Goal: Navigation & Orientation: Find specific page/section

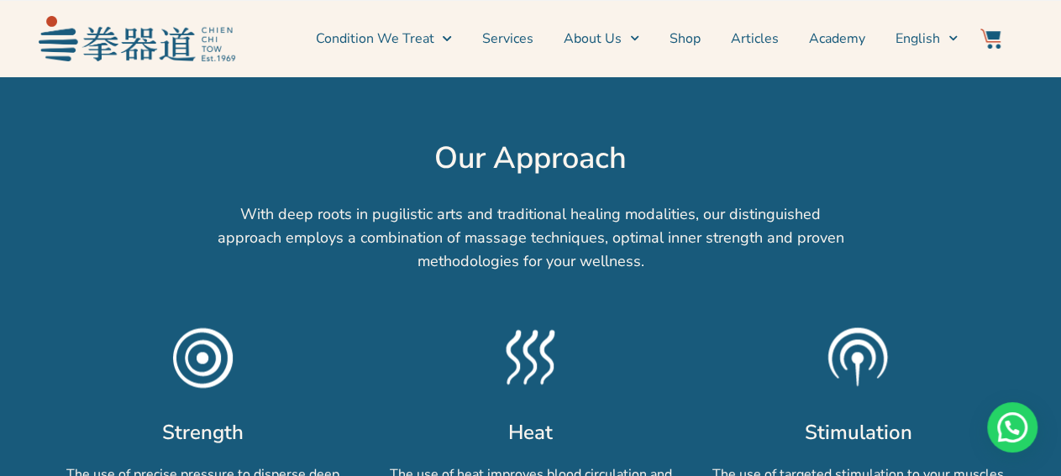
scroll to position [874, 0]
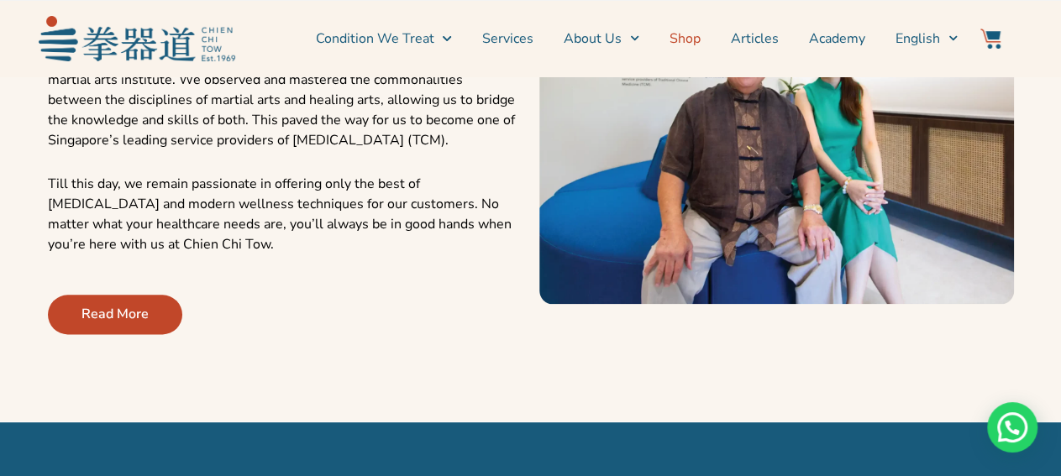
click at [687, 43] on link "Shop" at bounding box center [685, 39] width 31 height 42
click at [143, 308] on span "Read More" at bounding box center [114, 314] width 67 height 20
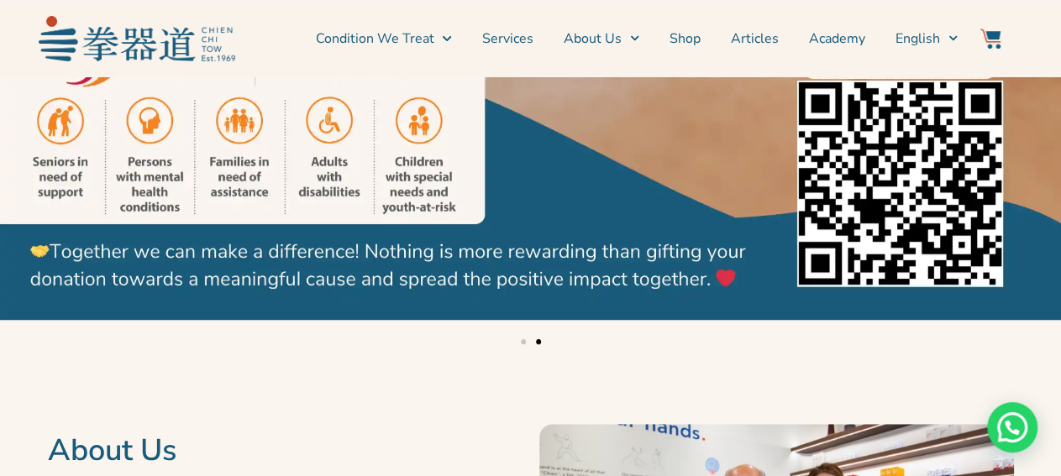
scroll to position [87, 0]
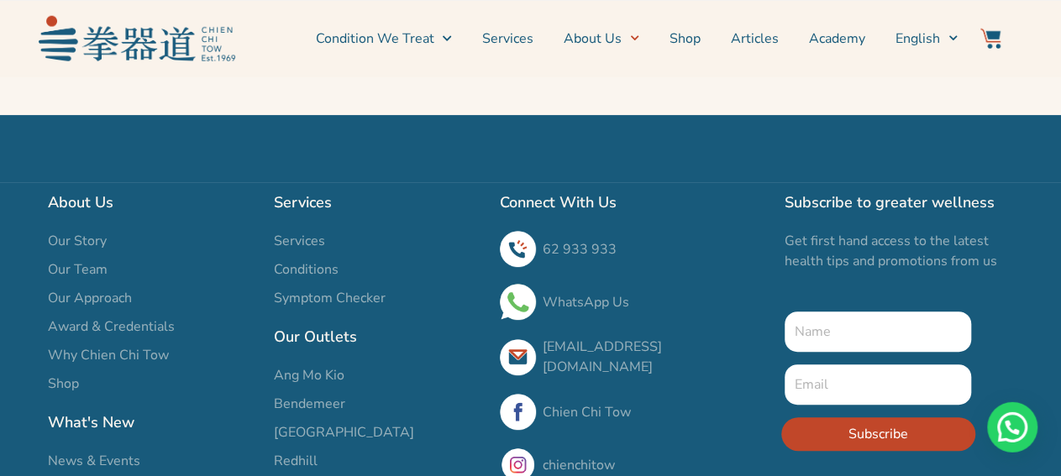
scroll to position [3408, 0]
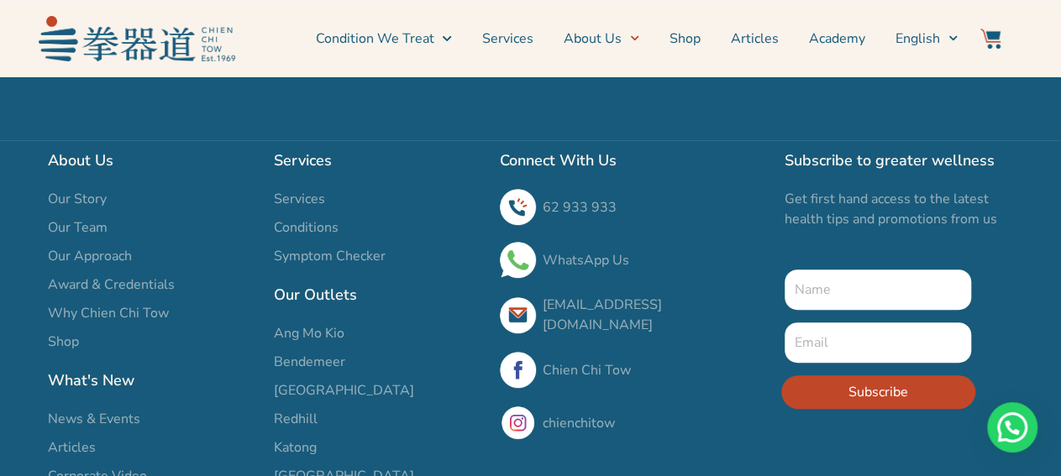
click at [328, 283] on h2 "Our Outlets" at bounding box center [378, 295] width 209 height 24
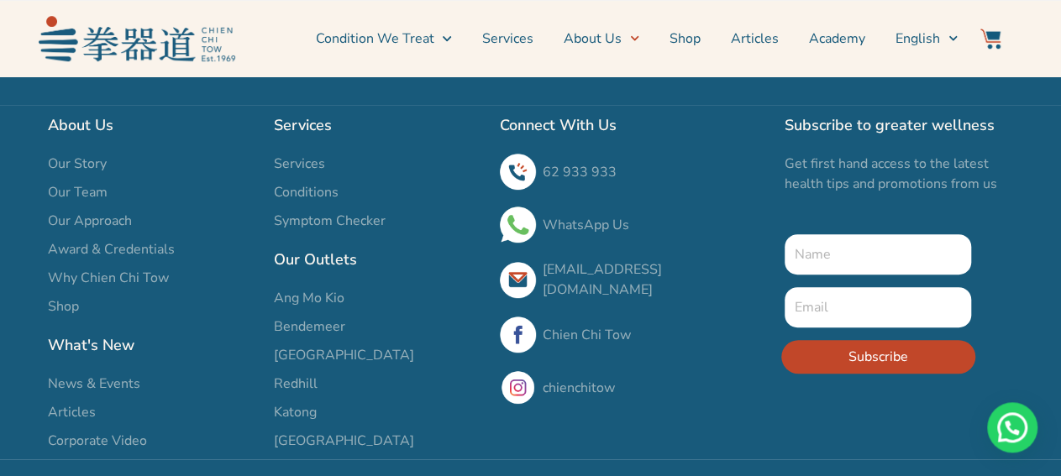
scroll to position [3411, 0]
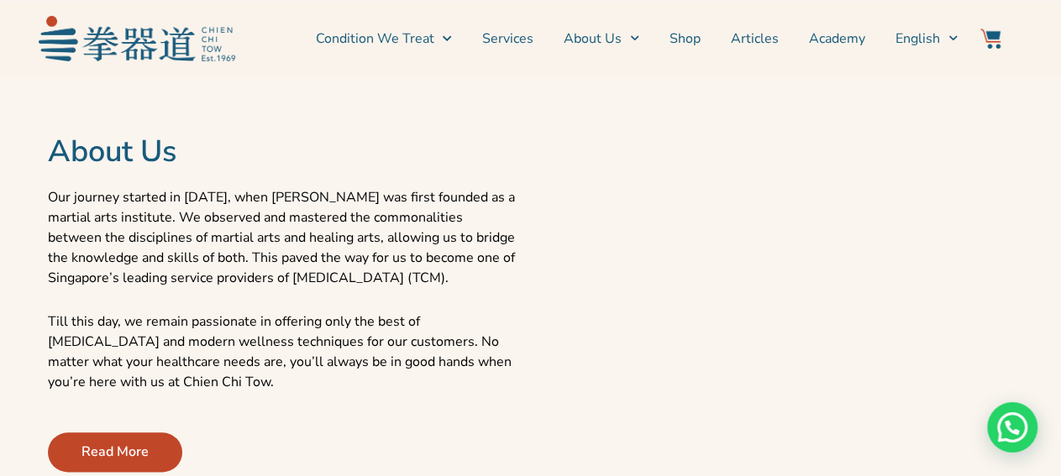
scroll to position [699, 0]
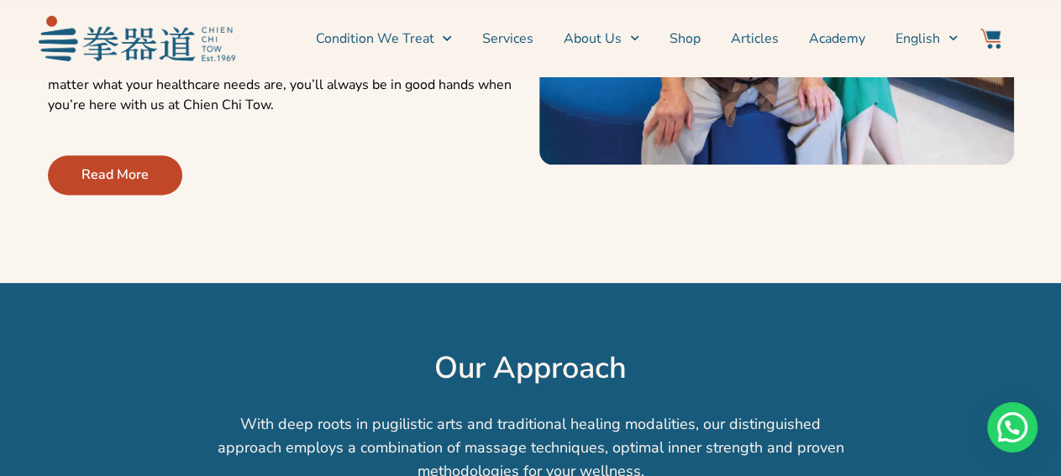
scroll to position [1048, 0]
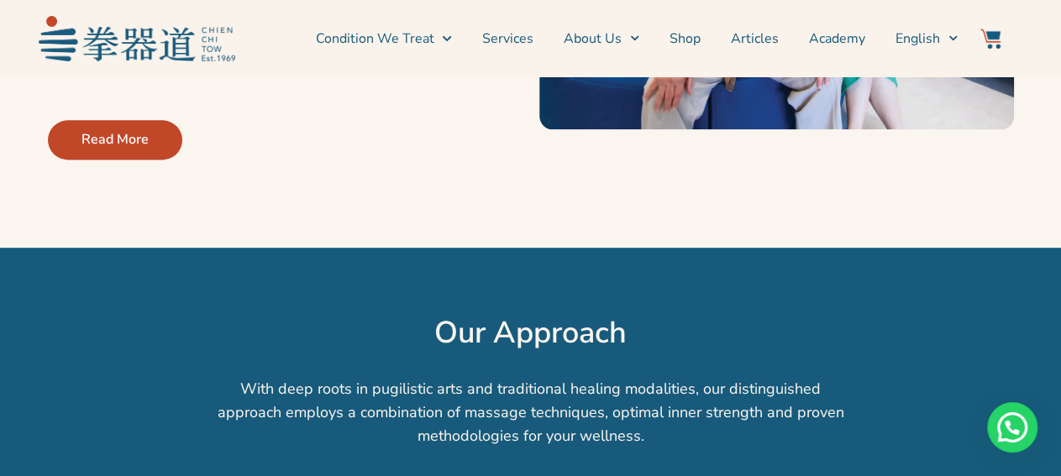
click at [111, 150] on link "Read More" at bounding box center [115, 139] width 134 height 39
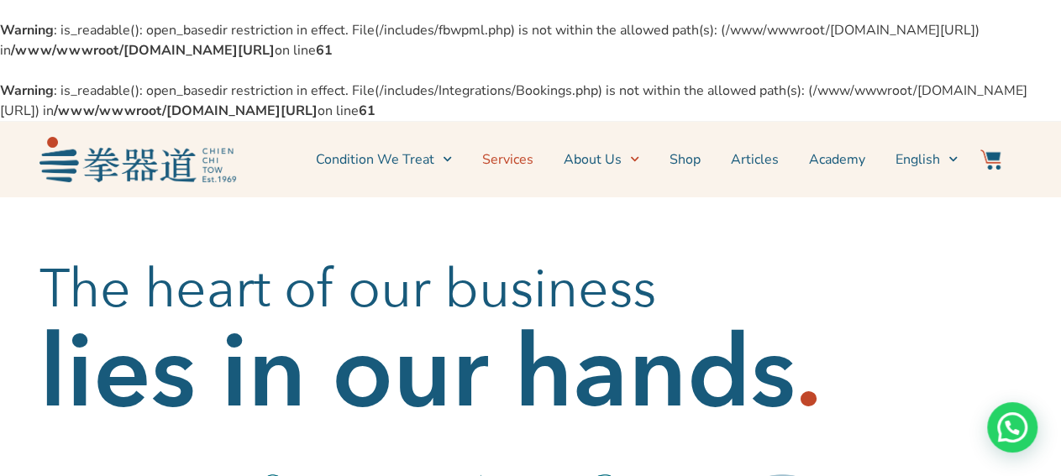
click at [522, 156] on link "Services" at bounding box center [507, 160] width 51 height 42
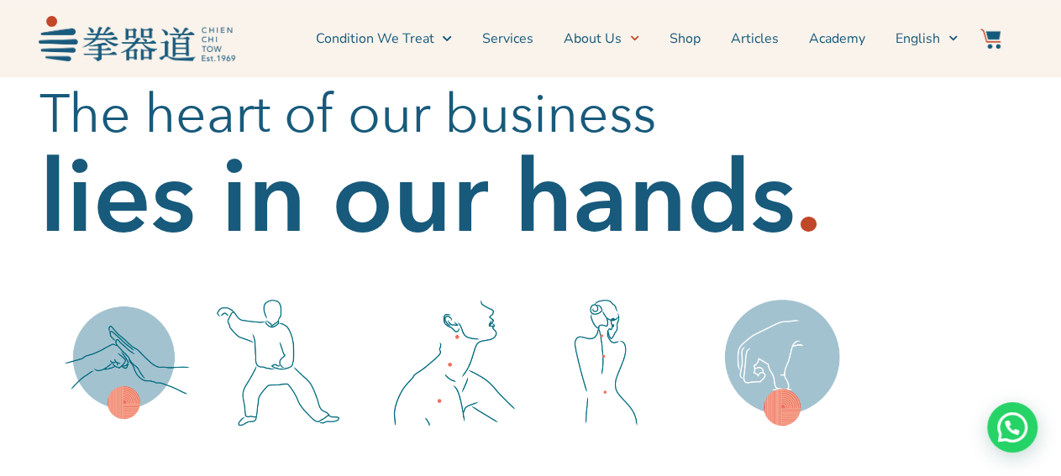
scroll to position [349, 0]
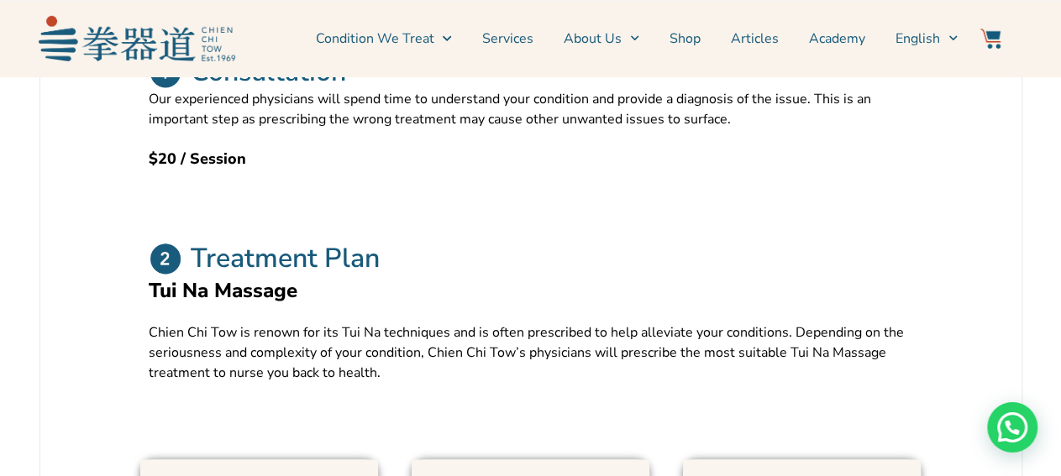
scroll to position [699, 0]
